Goal: Task Accomplishment & Management: Manage account settings

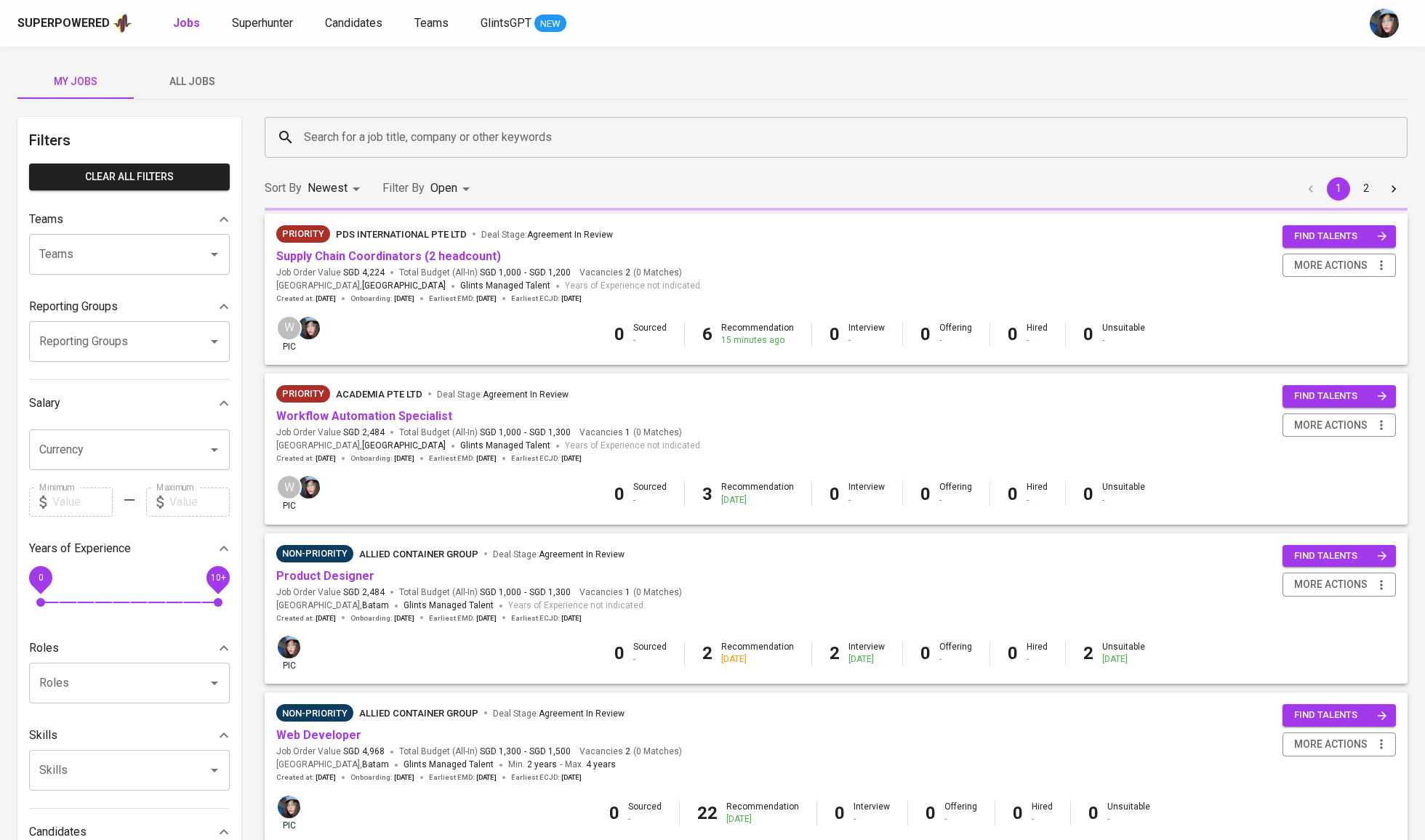
click at [276, 36] on div "Superpowered Jobs Superhunter Candidates Teams GlintsGPT NEW" at bounding box center [712, 23] width 1425 height 46
click at [282, 23] on span "Superhunter" at bounding box center [262, 23] width 61 height 14
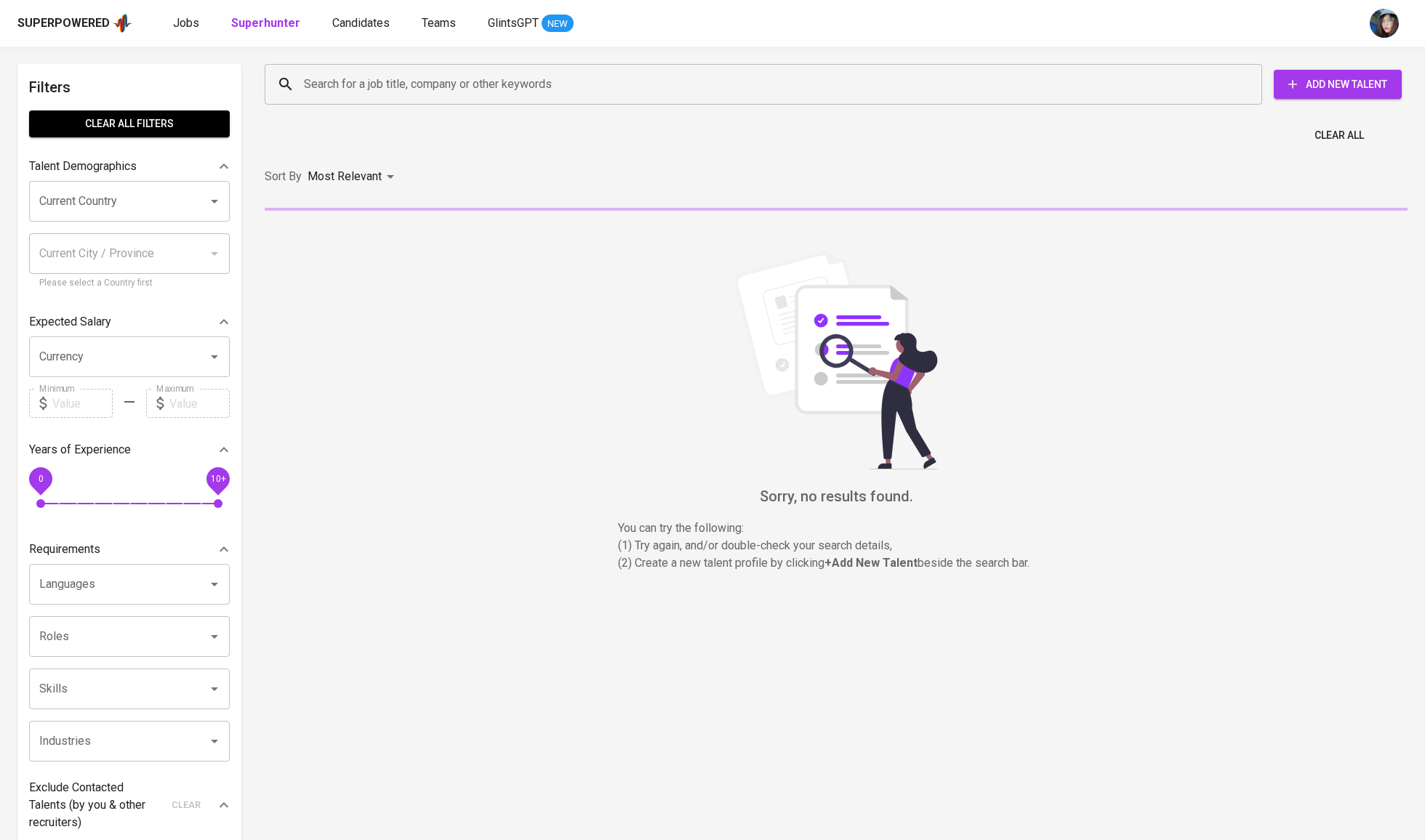
click at [362, 89] on input "Search for a job title, company or other keywords" at bounding box center [767, 83] width 934 height 28
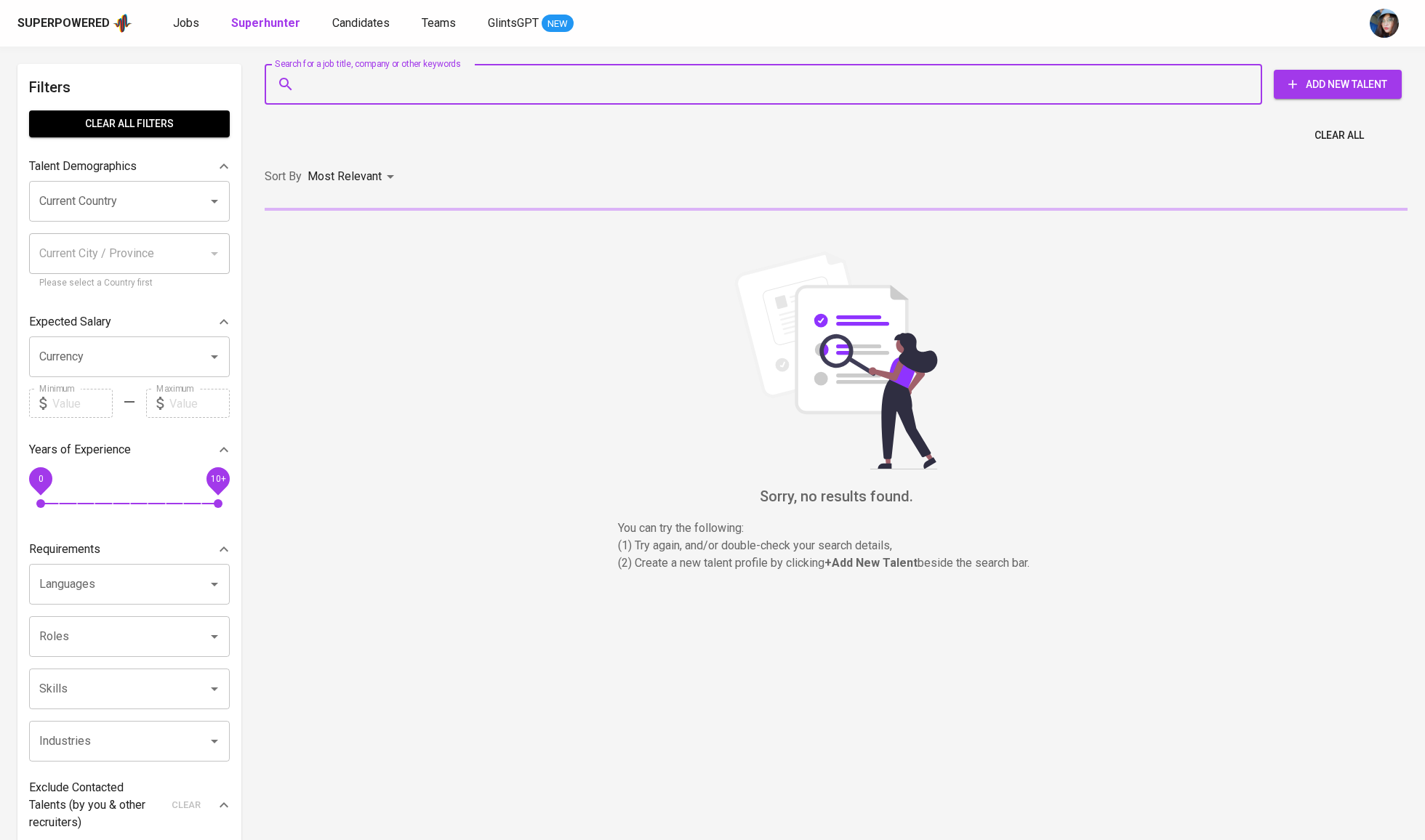
paste input "[EMAIL_ADDRESS][DOMAIN_NAME]"
type input "[EMAIL_ADDRESS][DOMAIN_NAME]"
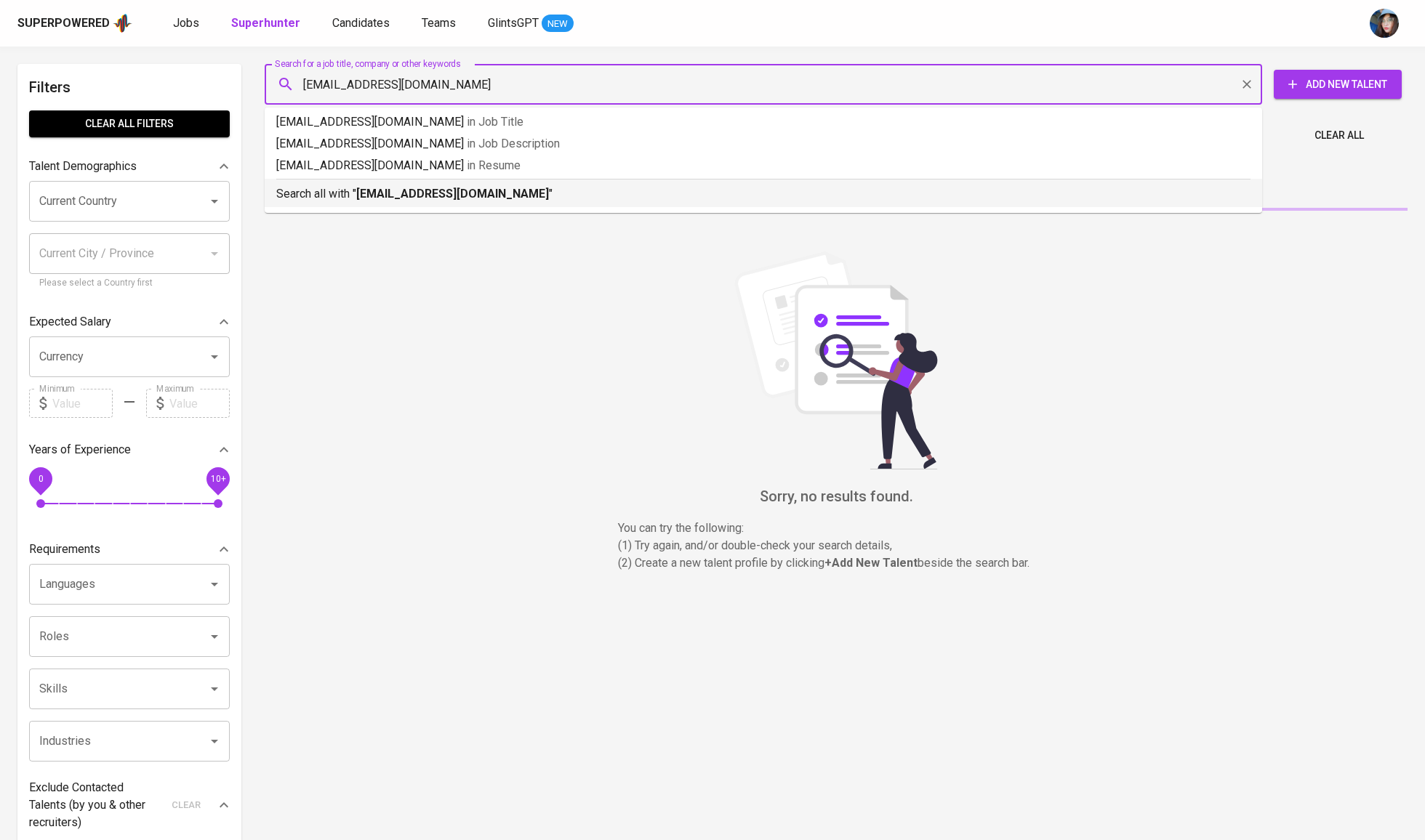
click at [430, 194] on b "[EMAIL_ADDRESS][DOMAIN_NAME]" at bounding box center [452, 194] width 193 height 14
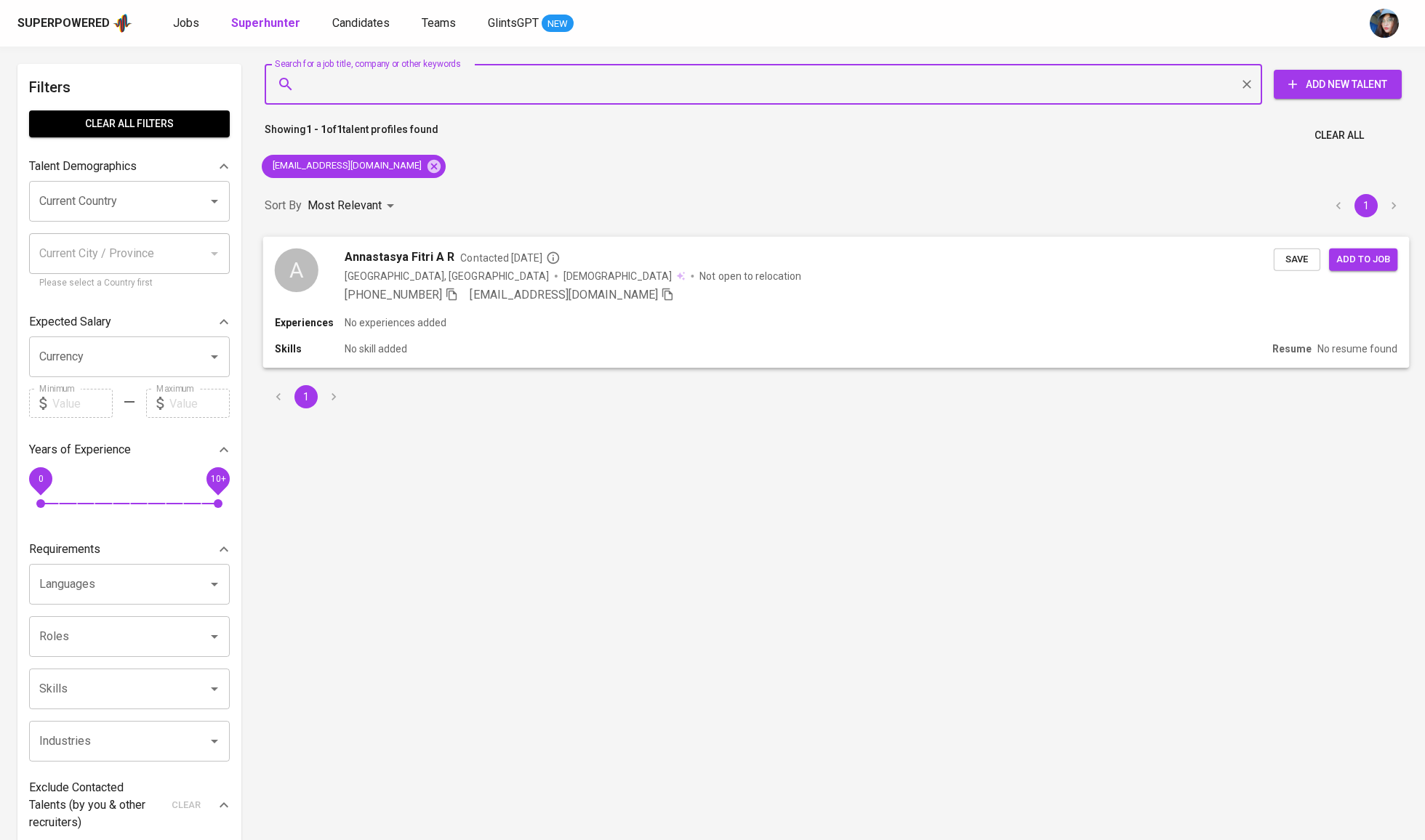
click at [1306, 257] on span "Save" at bounding box center [1297, 258] width 32 height 17
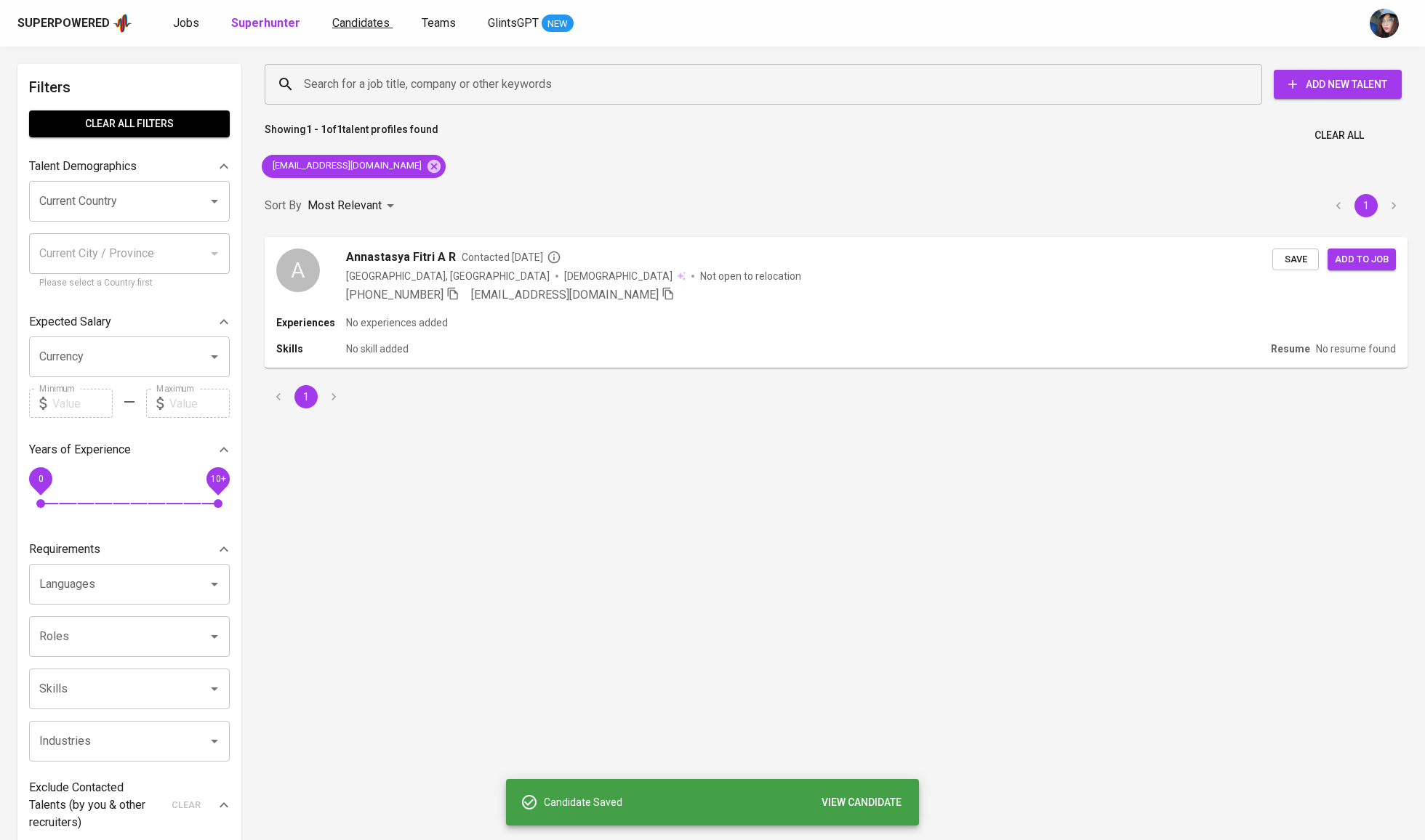
click at [367, 20] on span "Candidates" at bounding box center [361, 23] width 58 height 14
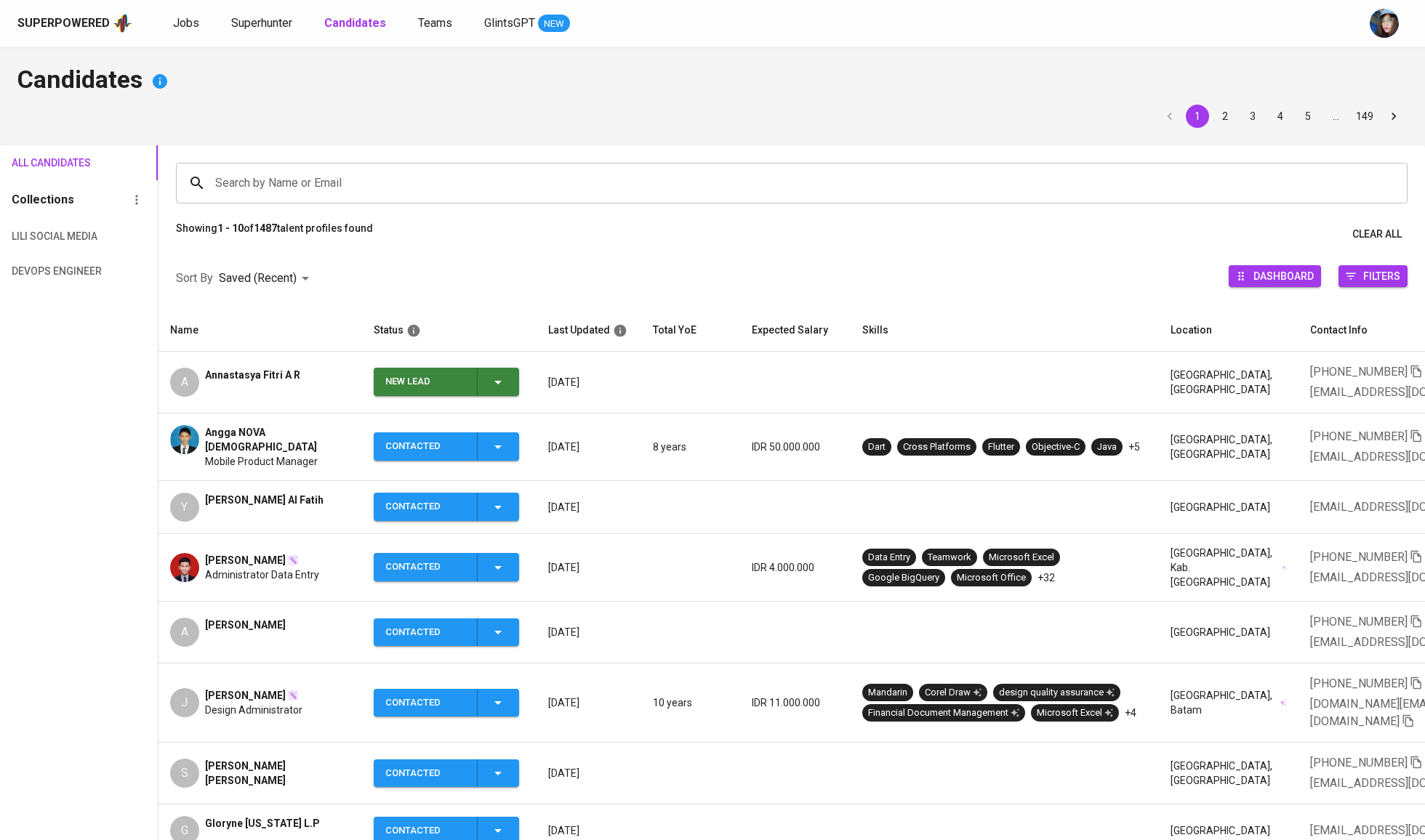
click at [441, 388] on div "New Lead" at bounding box center [426, 382] width 80 height 28
click at [437, 454] on li "Contacted" at bounding box center [446, 448] width 146 height 26
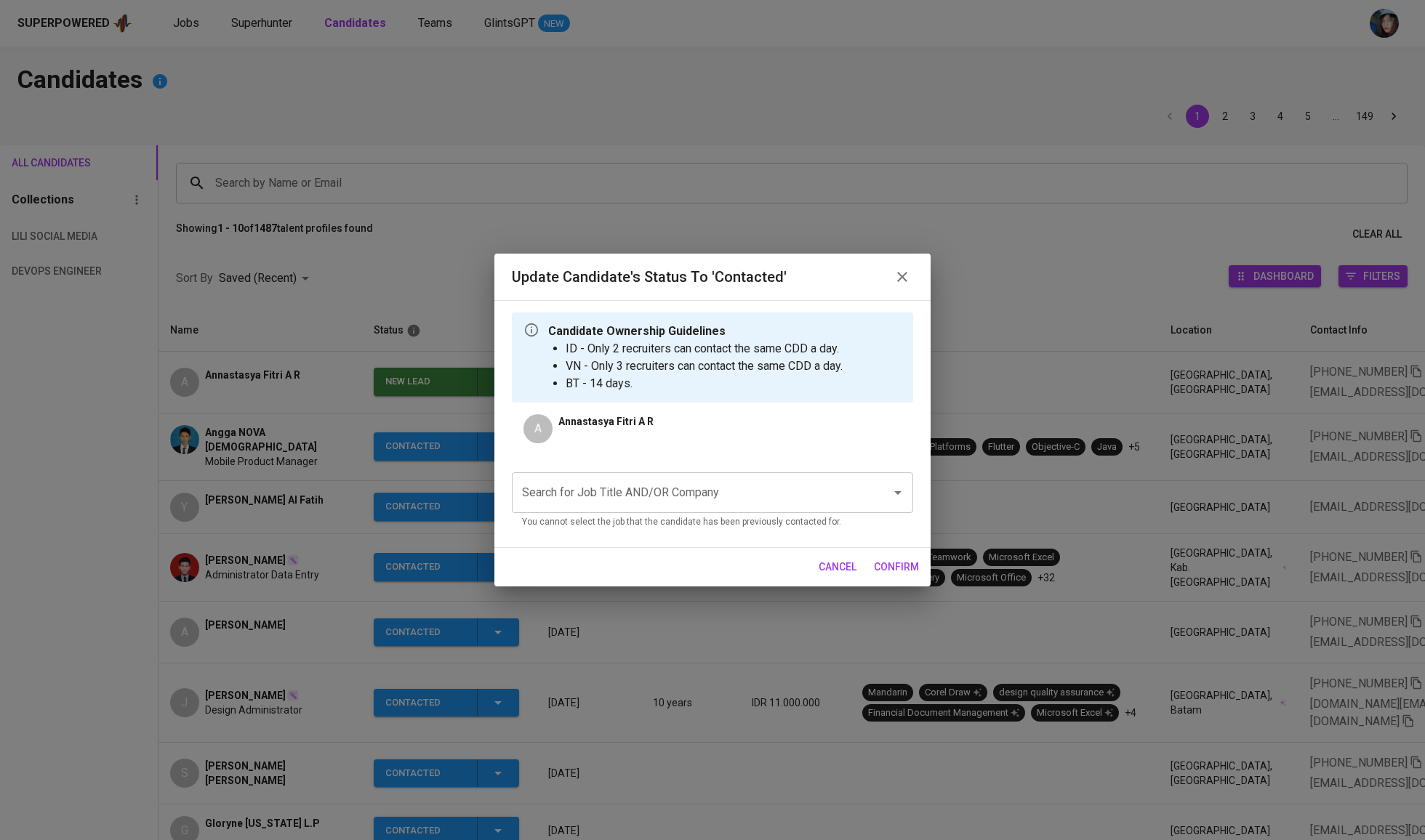
click at [640, 489] on input "Search for Job Title AND/OR Company" at bounding box center [691, 492] width 347 height 28
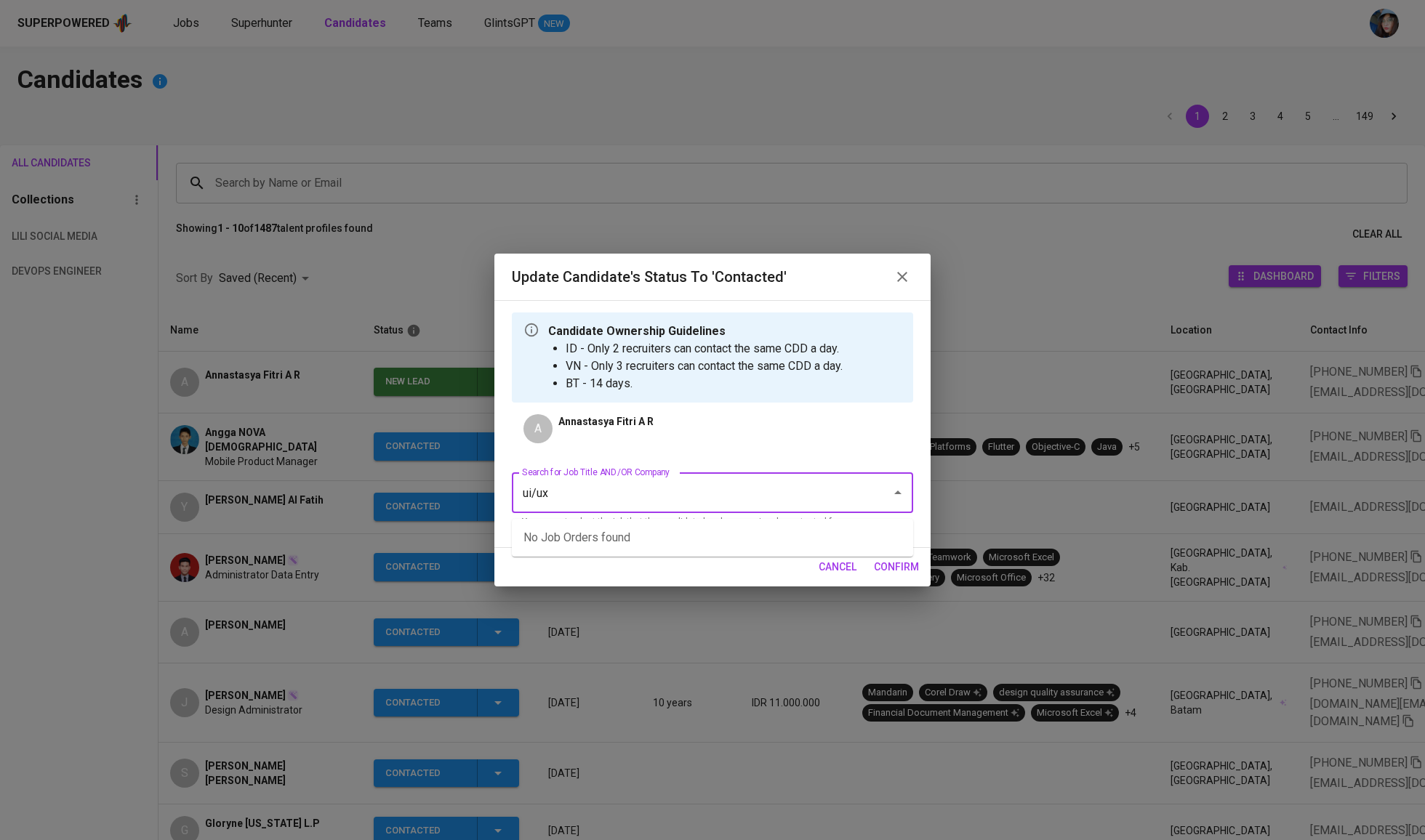
type input "ui/ux"
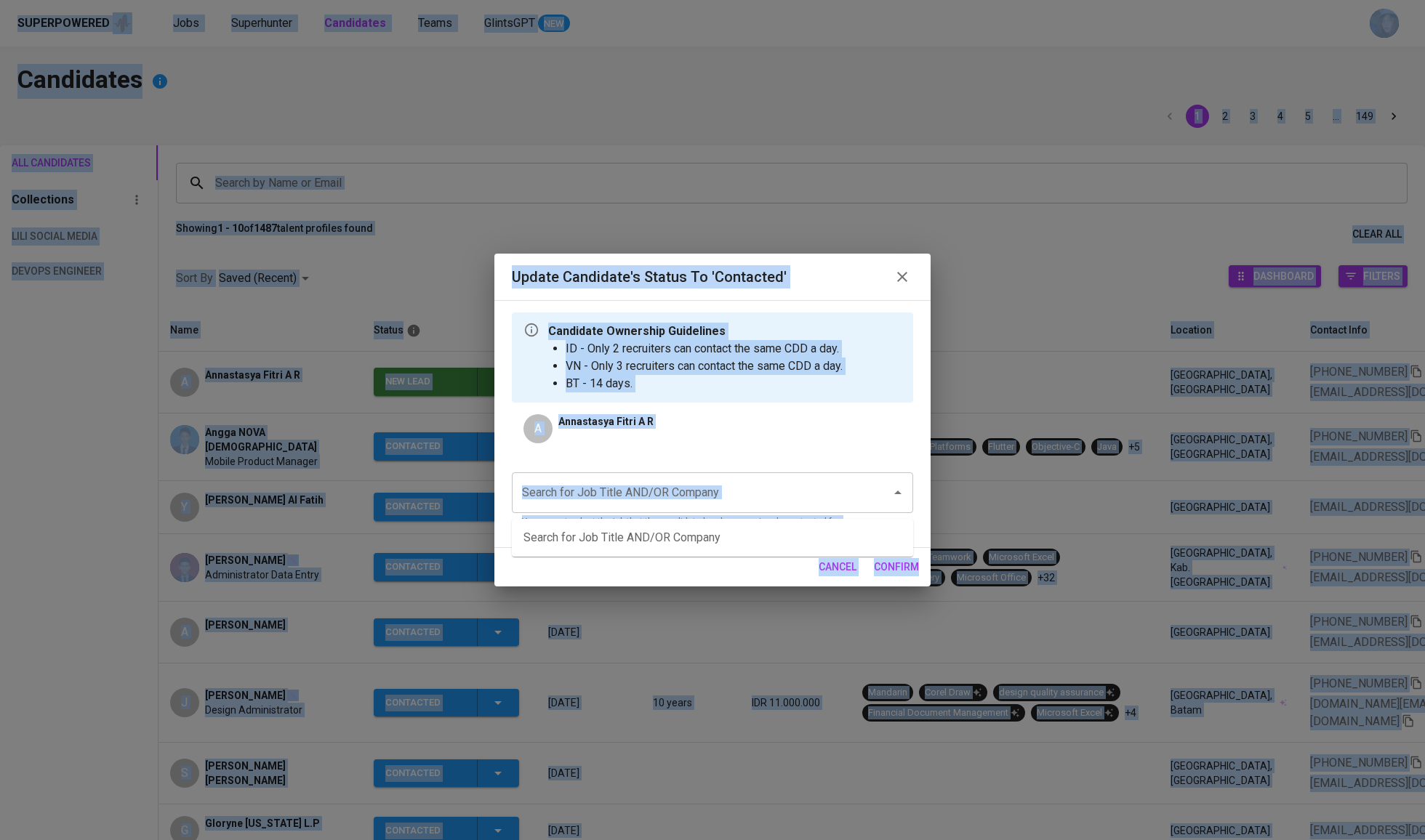
click at [654, 506] on input "Search for Job Title AND/OR Company" at bounding box center [691, 492] width 347 height 28
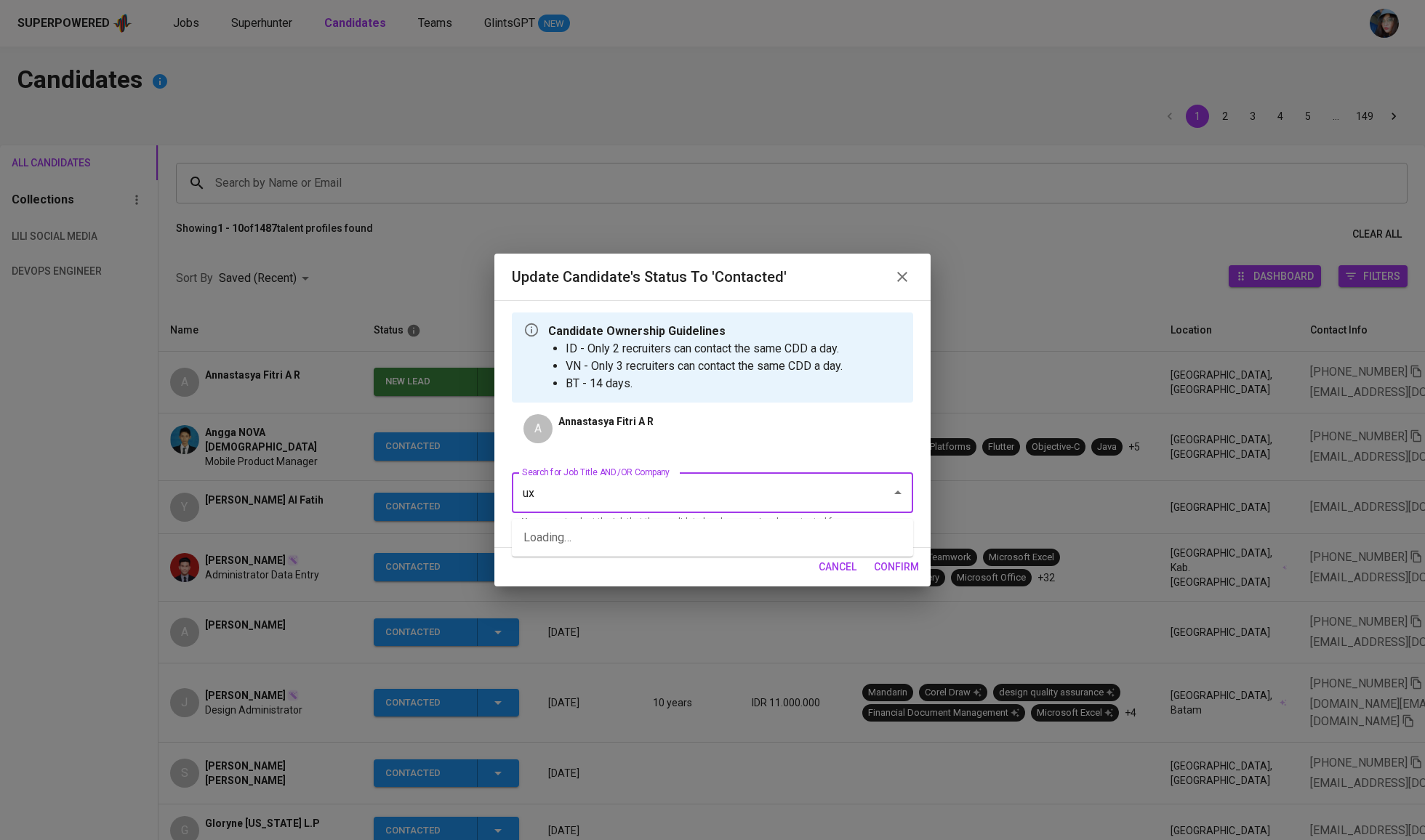
type input "ux/"
type input "allied"
type input "a"
click at [635, 555] on li "Web Developer (Allied Container Group)" at bounding box center [712, 563] width 402 height 26
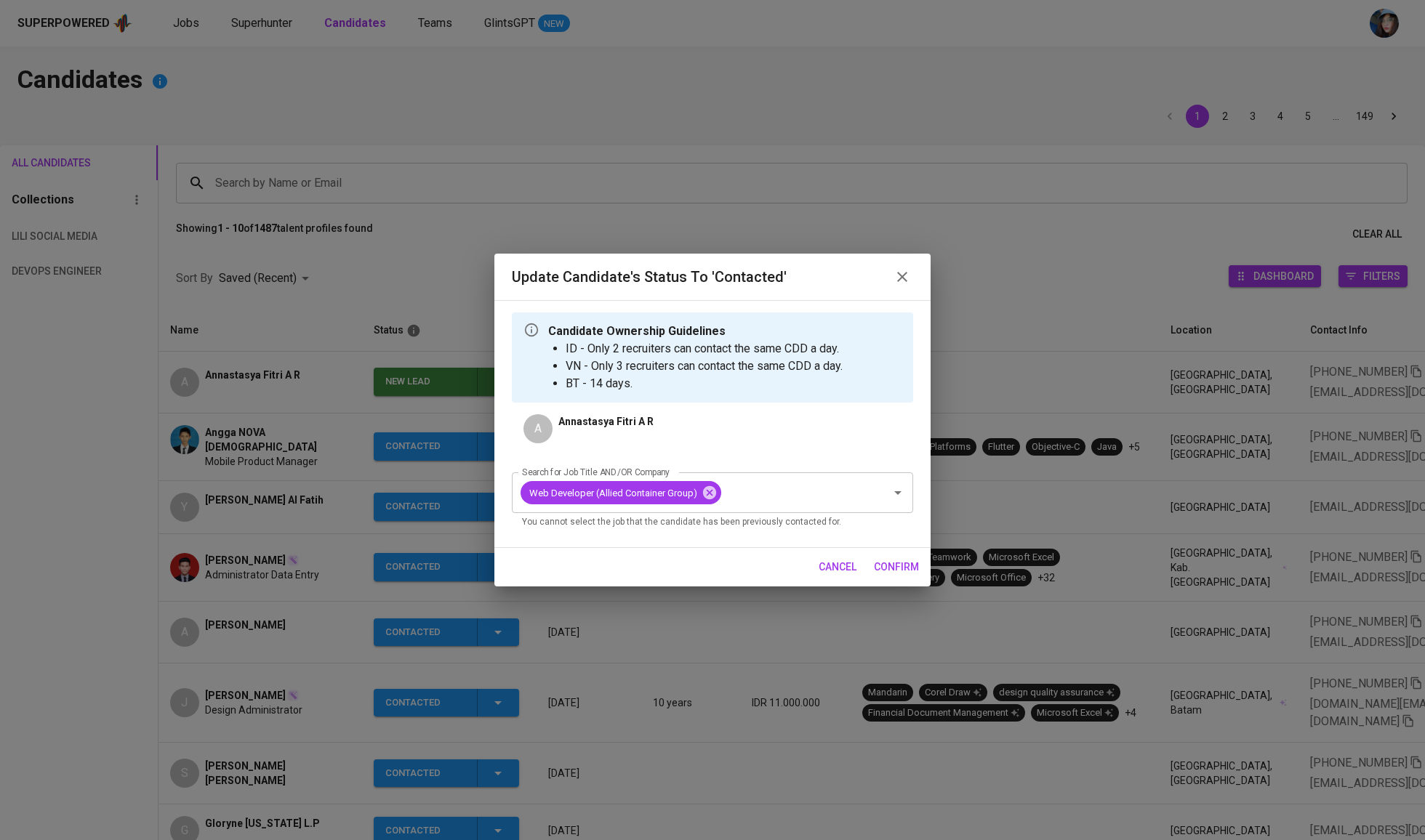
click at [902, 566] on span "confirm" at bounding box center [896, 567] width 45 height 18
